Goal: Communication & Community: Answer question/provide support

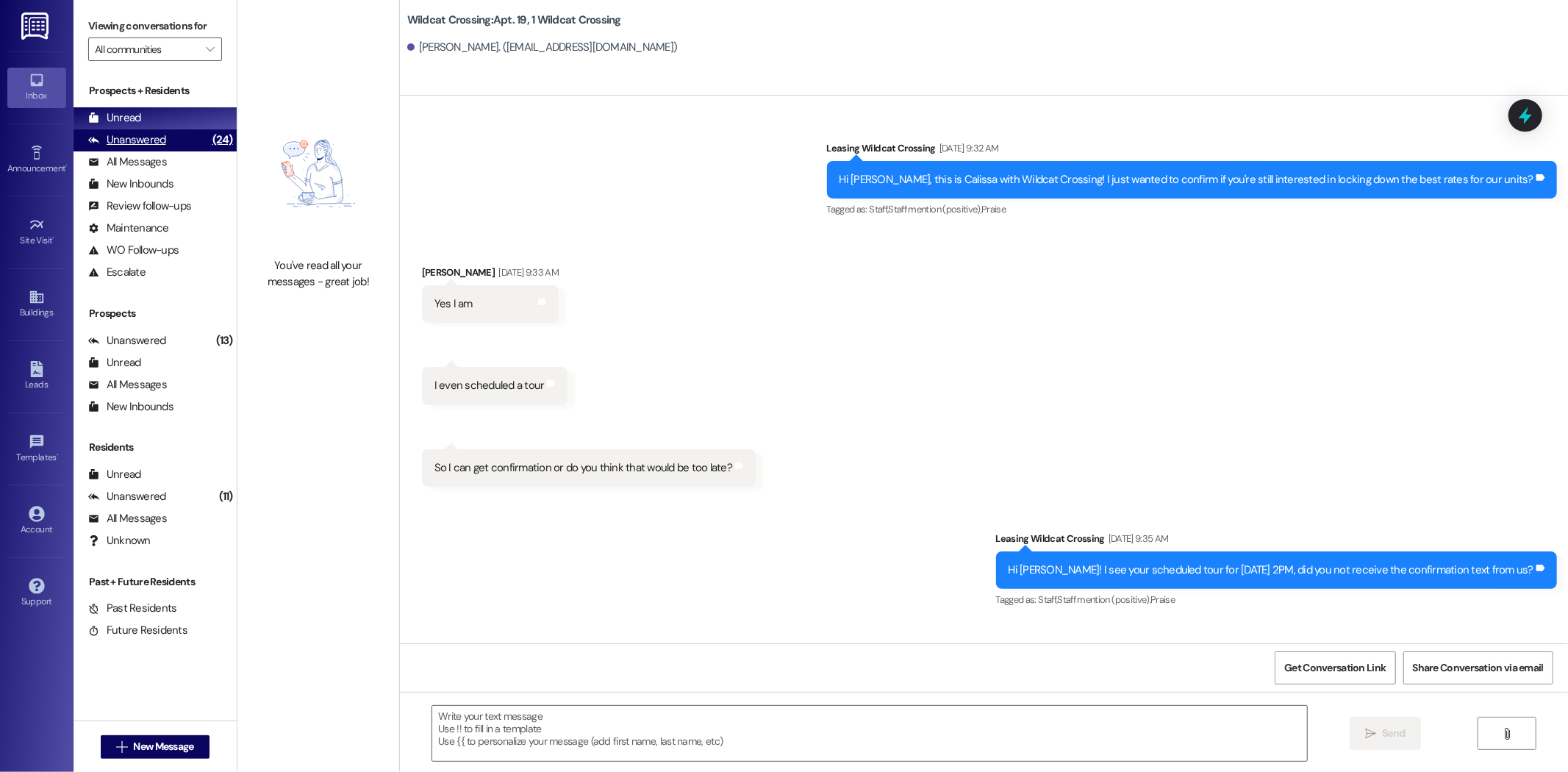
scroll to position [114949, 0]
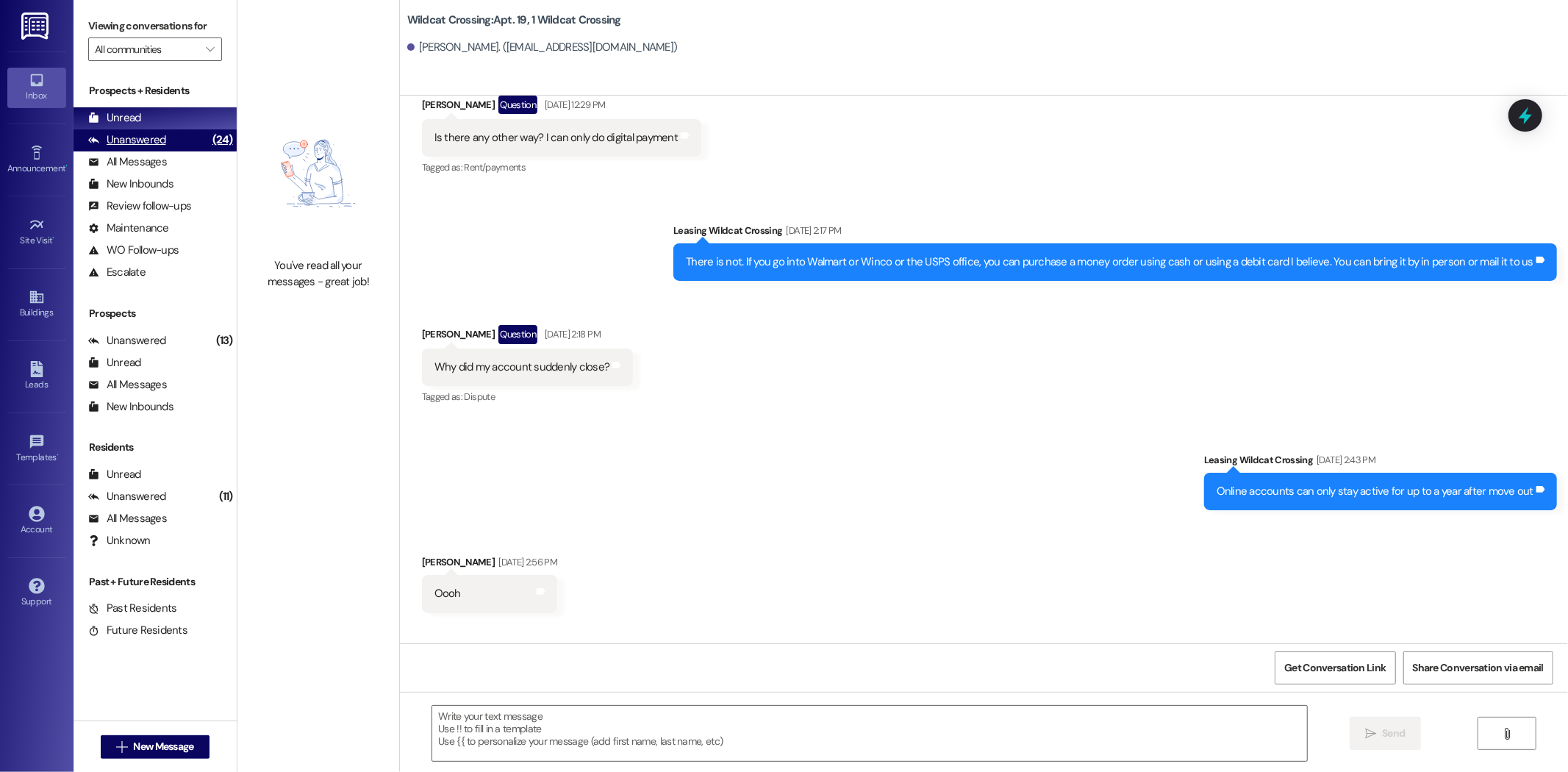
click at [159, 142] on div "Unanswered" at bounding box center [127, 139] width 78 height 16
click at [159, 121] on div "Unread (0)" at bounding box center [155, 119] width 163 height 22
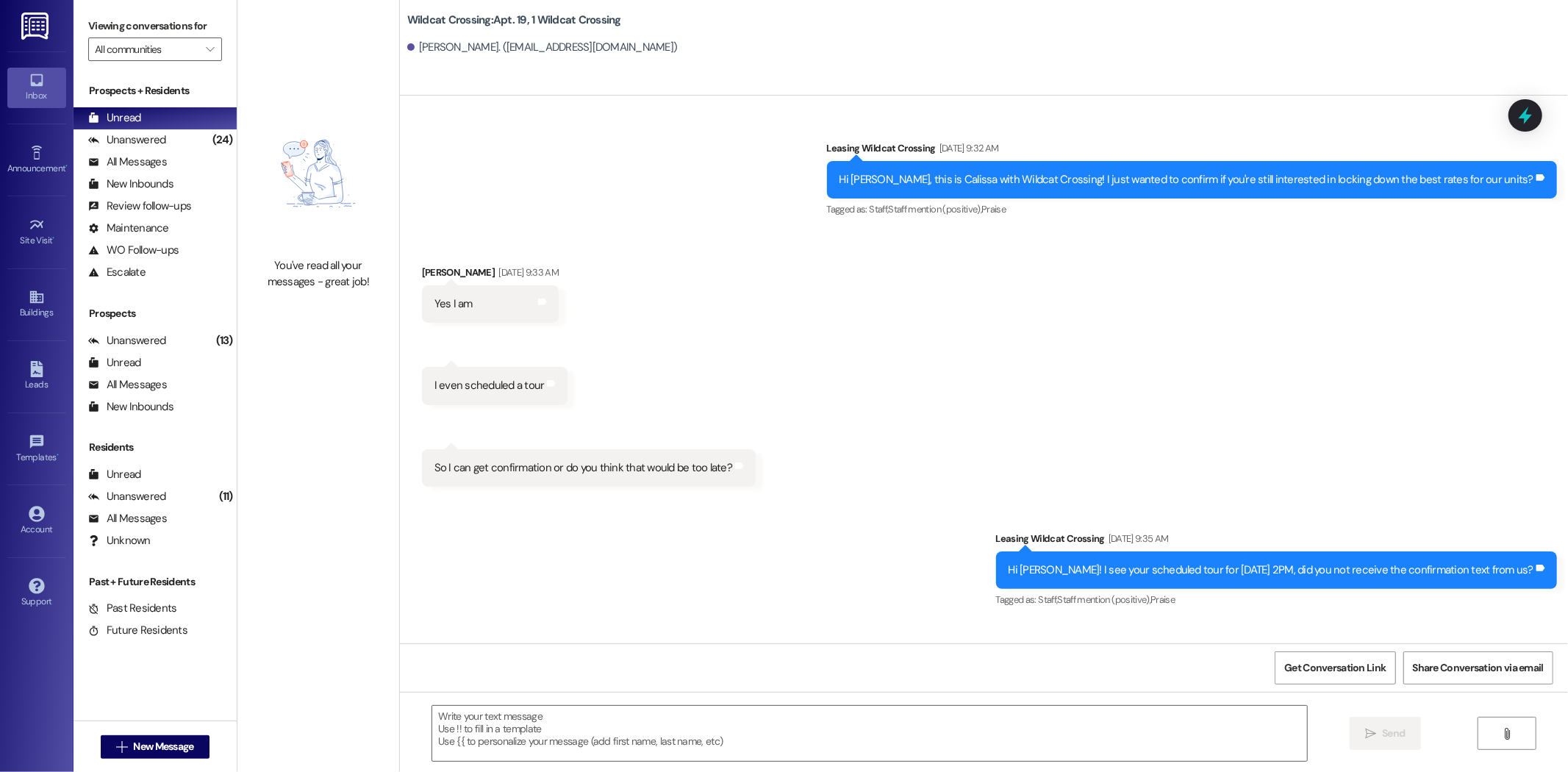
drag, startPoint x: 967, startPoint y: 570, endPoint x: 996, endPoint y: 537, distance: 43.9
click at [1054, 574] on div "Sent via SMS Leasing Wildcat Crossing [DATE] 9:32 AM Hi [PERSON_NAME], this is …" at bounding box center [983, 369] width 1168 height 548
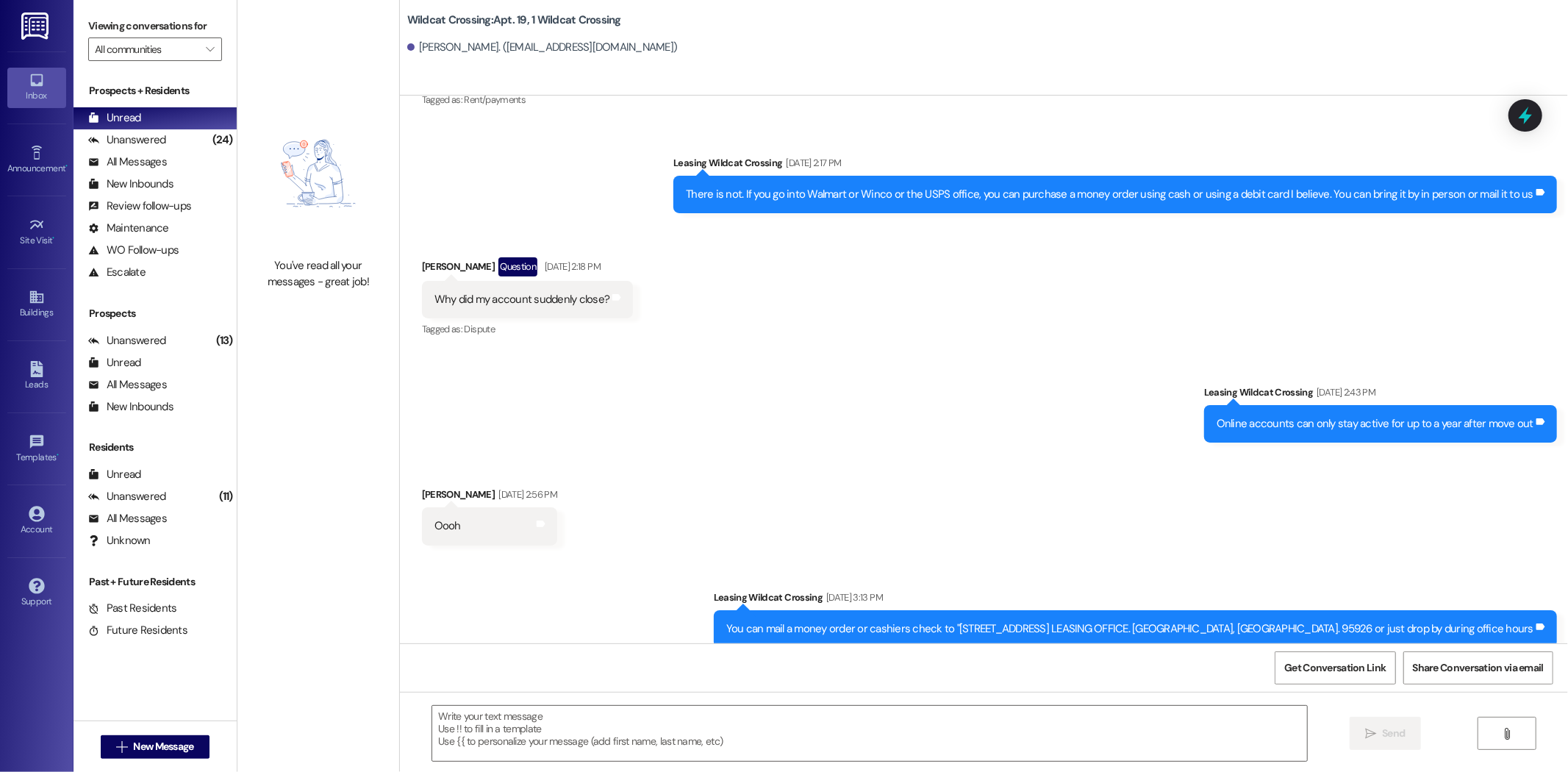
scroll to position [115072, 0]
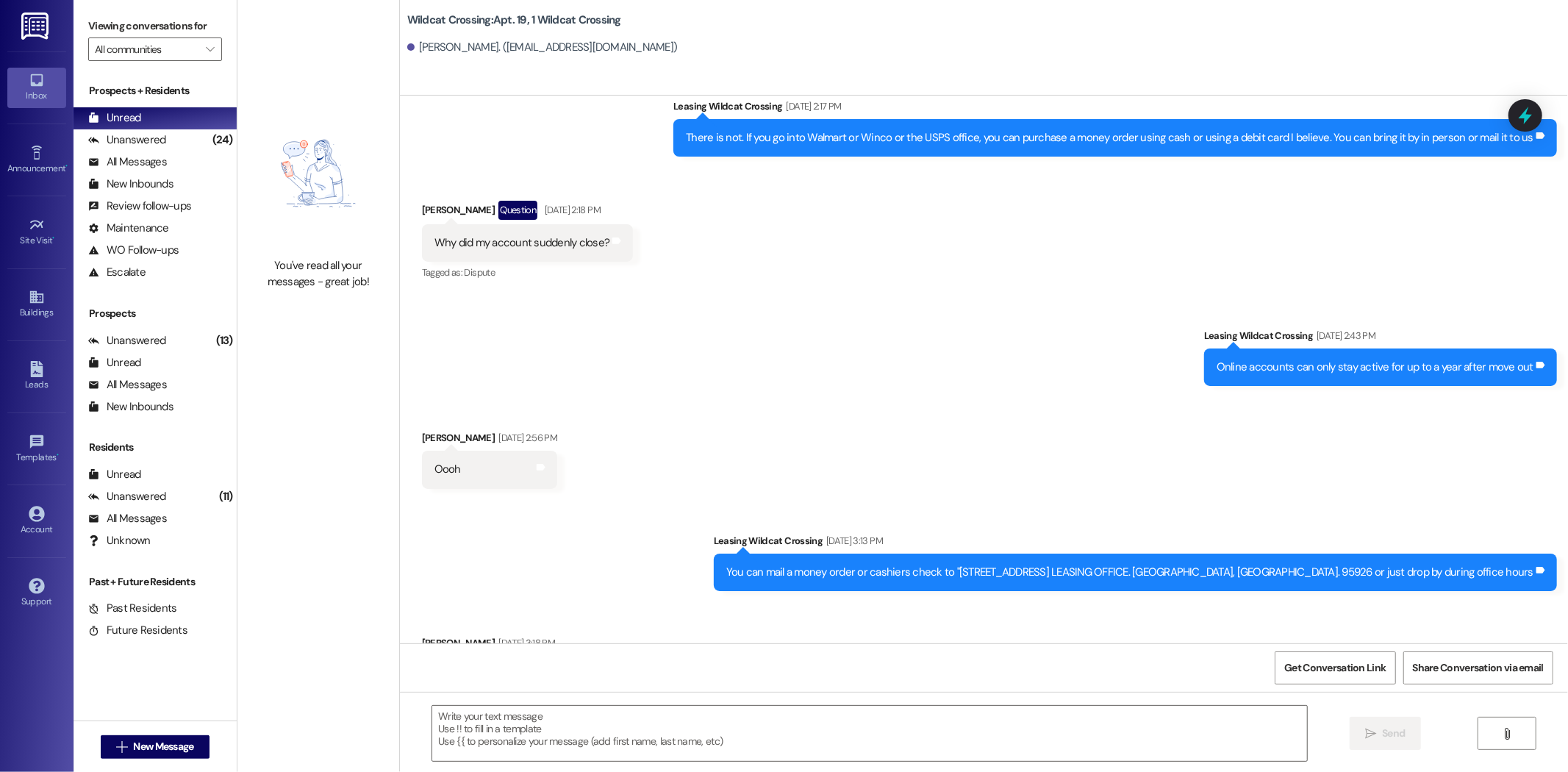
drag, startPoint x: 1369, startPoint y: 592, endPoint x: 1567, endPoint y: 601, distance: 198.2
click at [1567, 601] on div "Sent via SMS Leasing Wildcat Crossing [DATE] 9:32 AM Hi [PERSON_NAME], this is …" at bounding box center [983, 369] width 1168 height 548
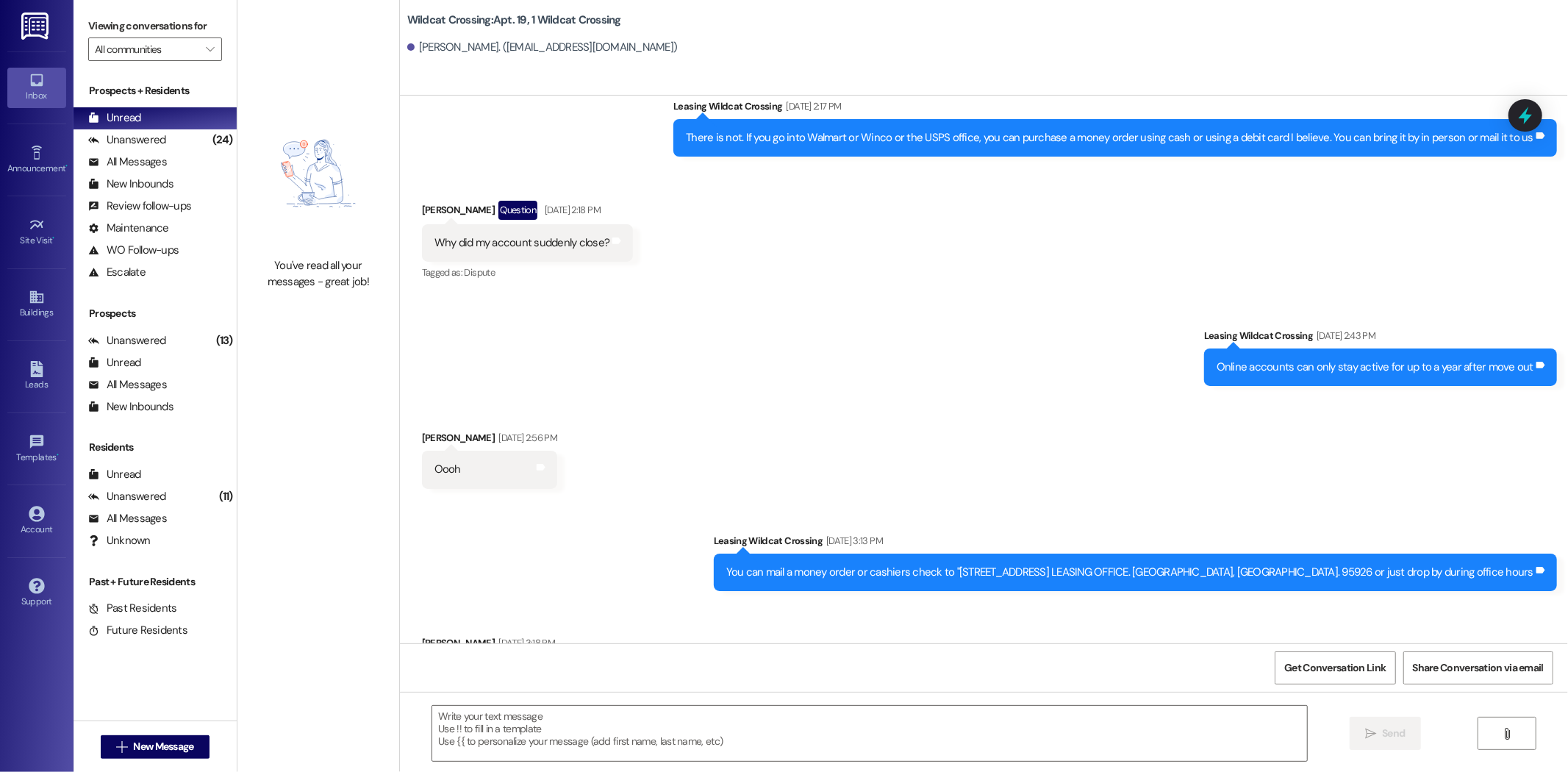
drag, startPoint x: 1500, startPoint y: 590, endPoint x: 1373, endPoint y: 598, distance: 127.3
drag, startPoint x: 1368, startPoint y: 593, endPoint x: 1499, endPoint y: 592, distance: 131.0
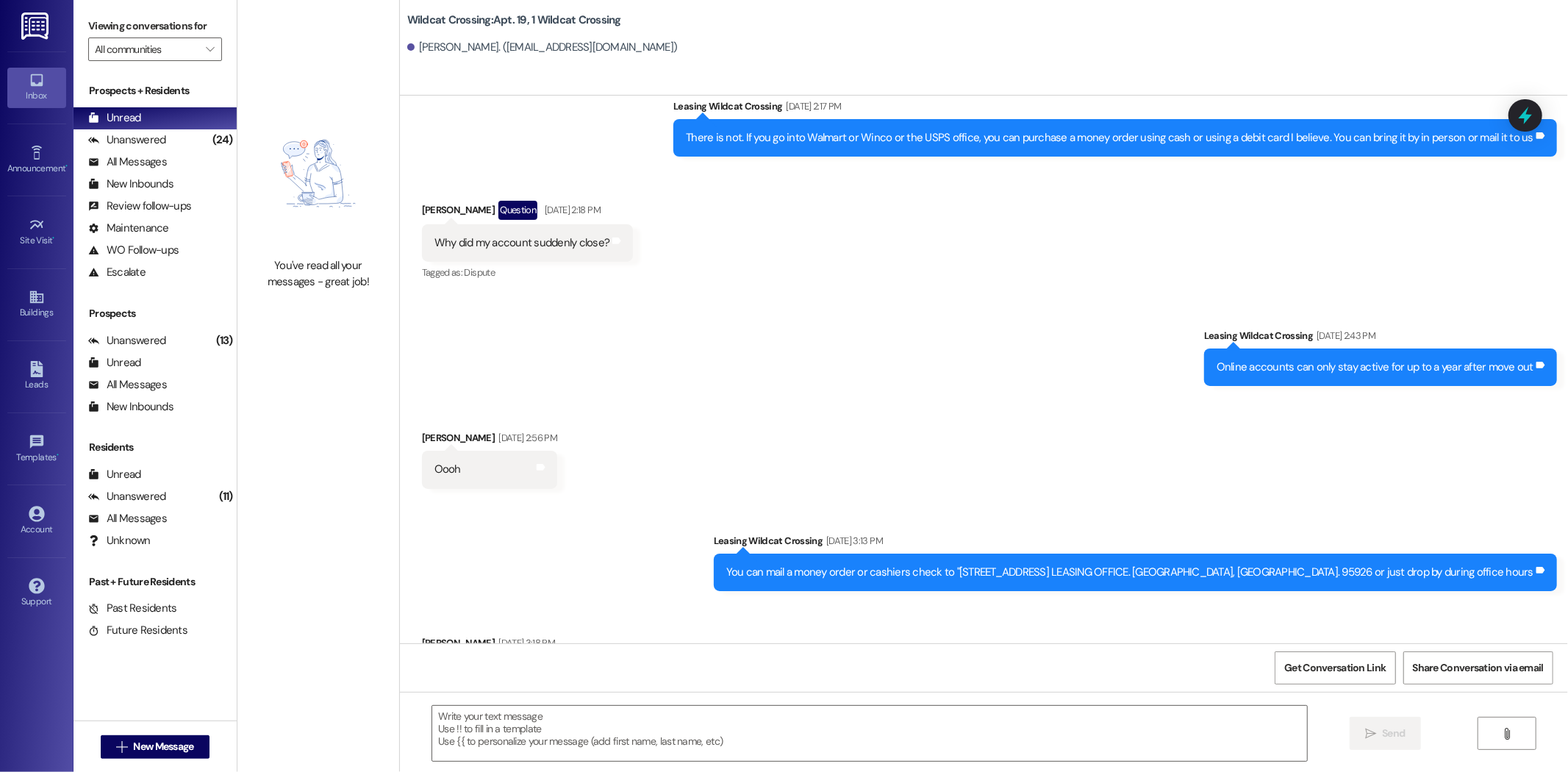
drag, startPoint x: 1499, startPoint y: 592, endPoint x: 1358, endPoint y: 596, distance: 141.1
drag, startPoint x: 1008, startPoint y: 504, endPoint x: 989, endPoint y: 489, distance: 24.2
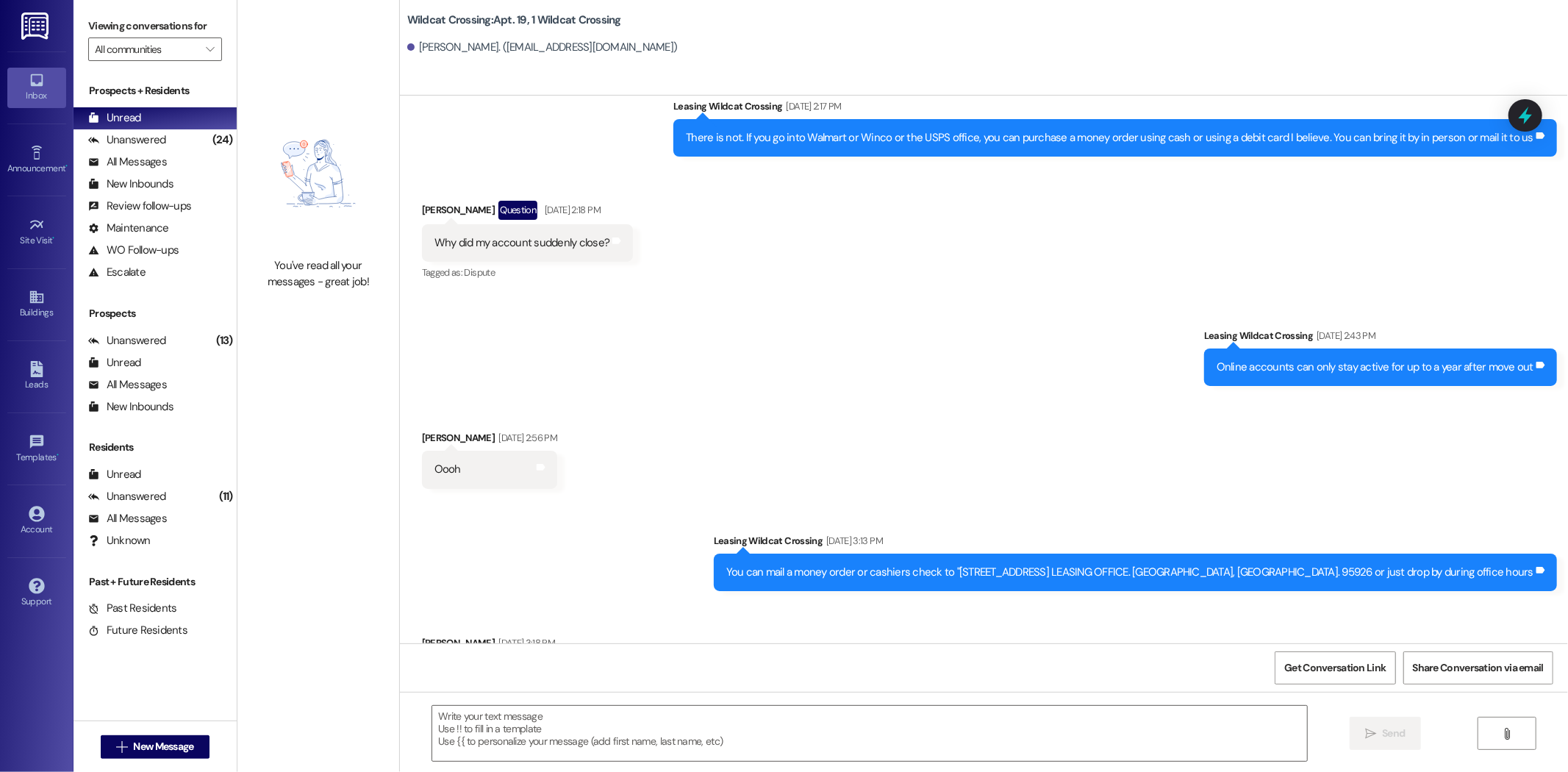
click at [1008, 602] on div "Received via SMS [PERSON_NAME] [DATE] 3:18 PM Okay Tags and notes Tagged as: Po…" at bounding box center [983, 726] width 1168 height 248
